Goal: Task Accomplishment & Management: Manage account settings

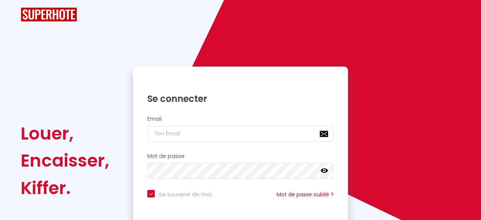
checkbox input "true"
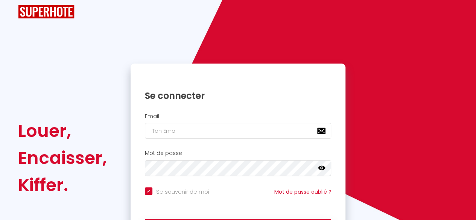
scroll to position [54, 0]
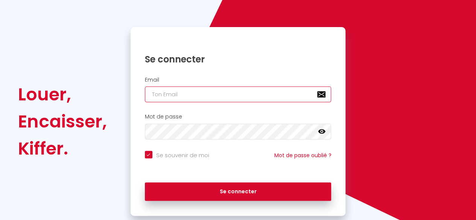
type input "[EMAIL_ADDRESS][DOMAIN_NAME]"
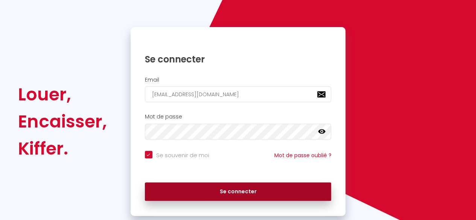
click at [266, 190] on button "Se connecter" at bounding box center [238, 191] width 186 height 19
checkbox input "true"
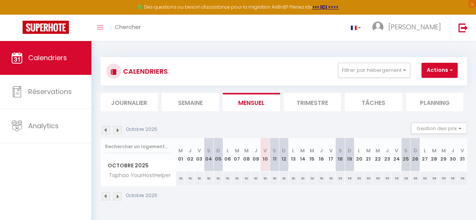
click at [309, 105] on li "Trimestre" at bounding box center [311, 102] width 57 height 18
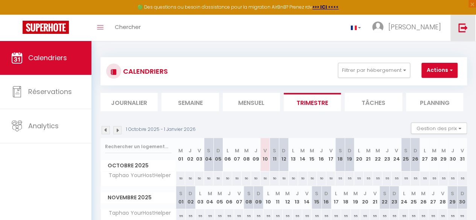
click at [465, 31] on img at bounding box center [462, 27] width 9 height 9
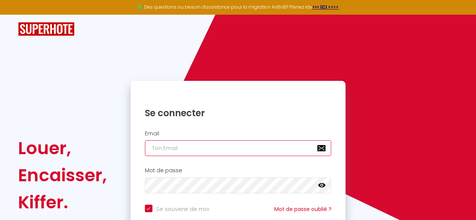
type input "[EMAIL_ADDRESS][DOMAIN_NAME]"
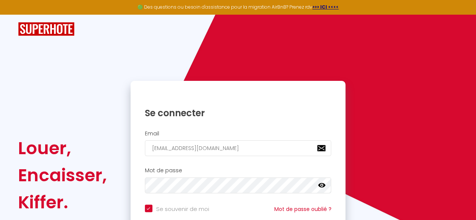
checkbox input "true"
click at [264, 196] on div "Mot de passe false" at bounding box center [237, 182] width 215 height 37
